Goal: Task Accomplishment & Management: Use online tool/utility

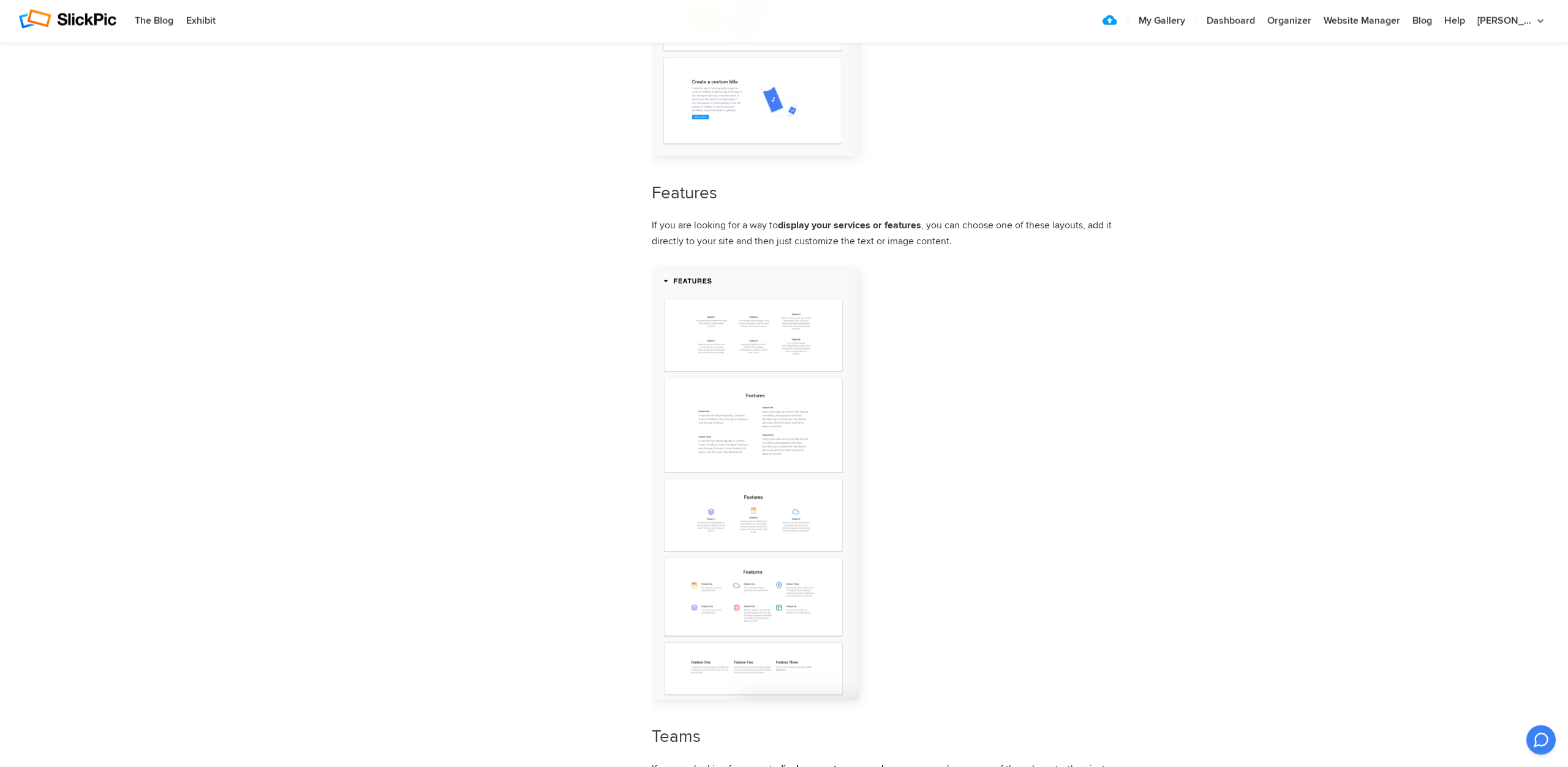
scroll to position [2447, 0]
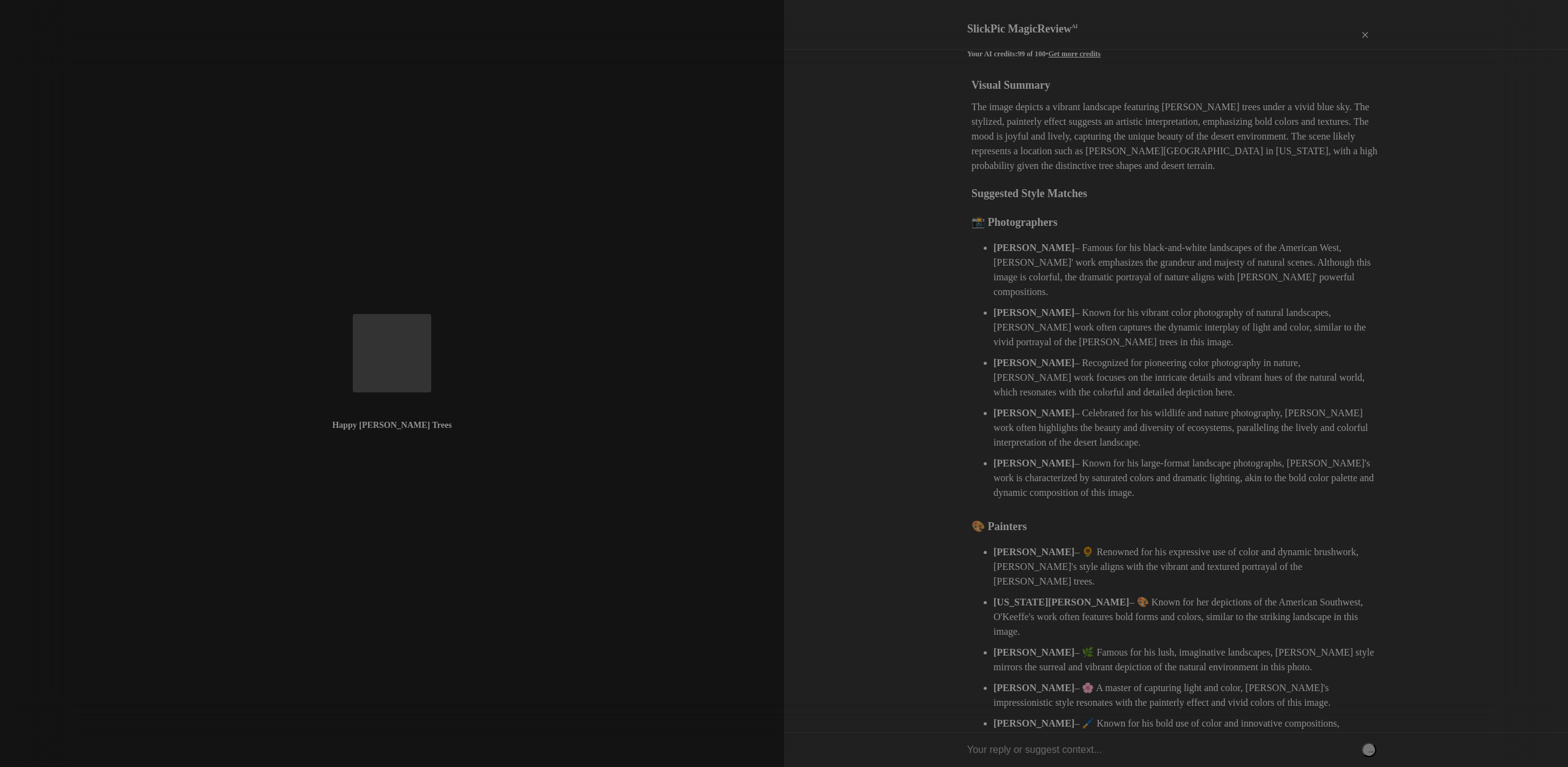
click at [1365, 23] on div "×" at bounding box center [1364, 35] width 36 height 25
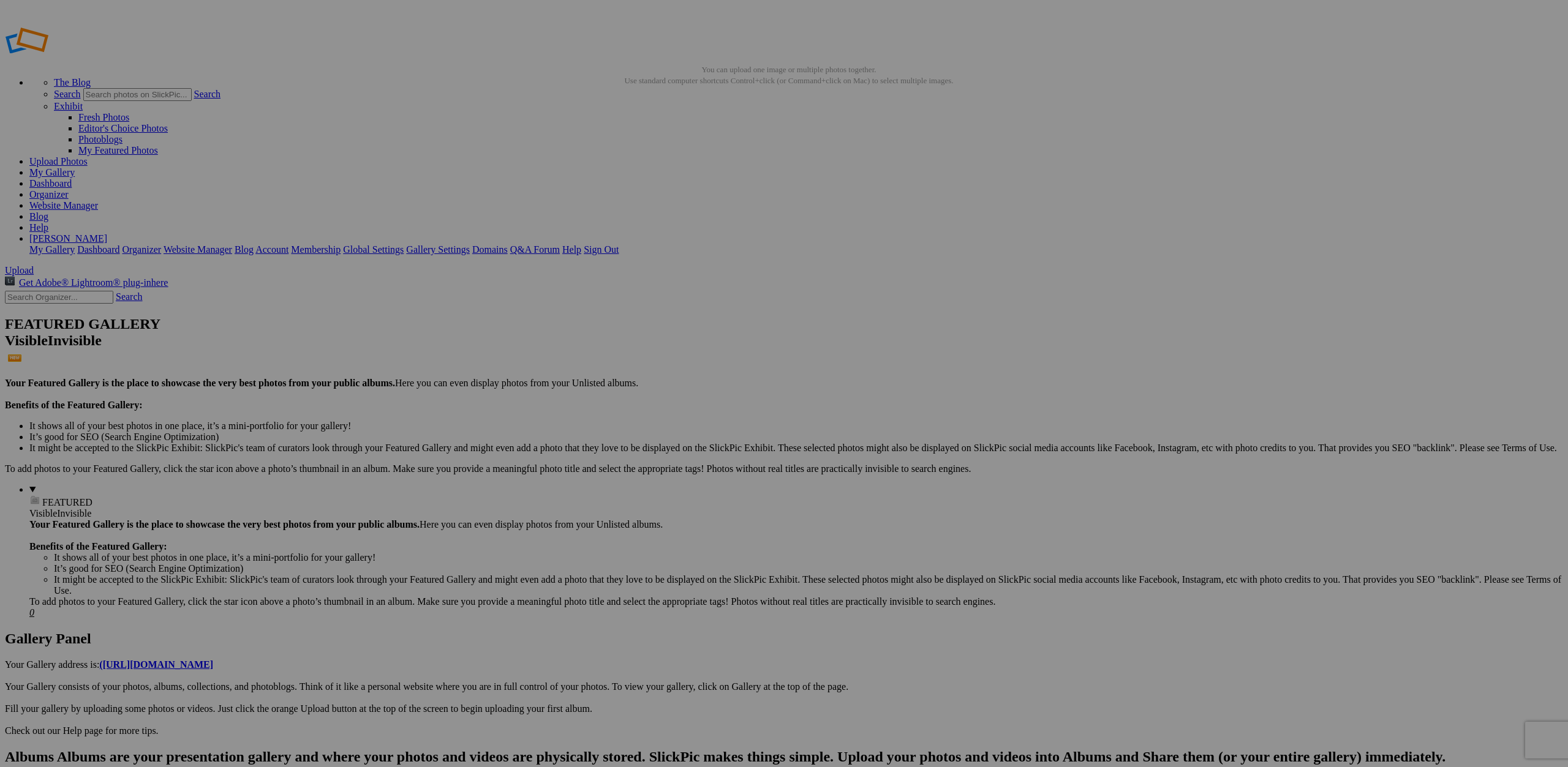
click at [98, 200] on link "Website Manager" at bounding box center [64, 205] width 69 height 11
